Goal: Use online tool/utility: Utilize a website feature to perform a specific function

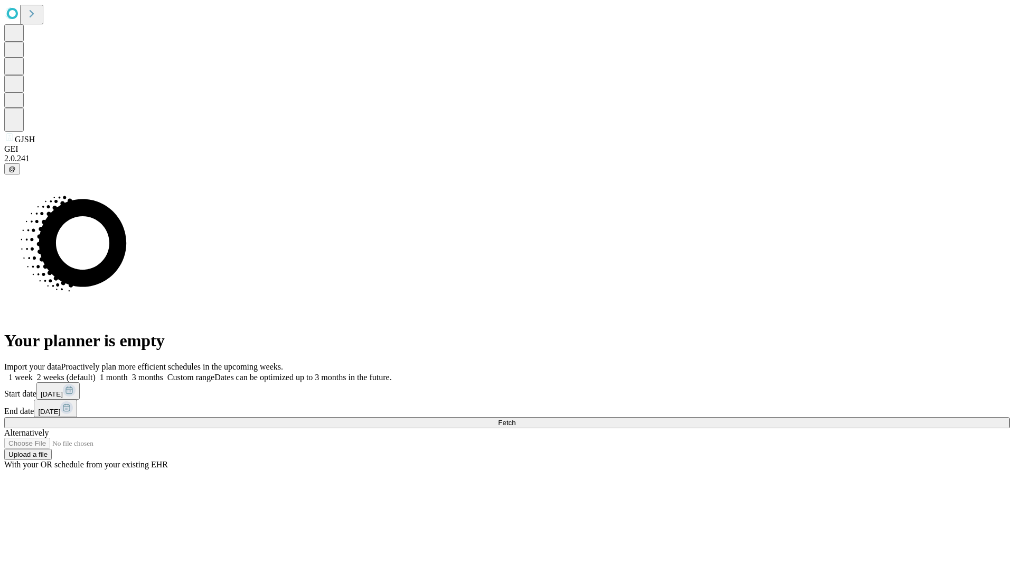
click at [516, 418] on span "Fetch" at bounding box center [506, 422] width 17 height 8
